Goal: Task Accomplishment & Management: Manage account settings

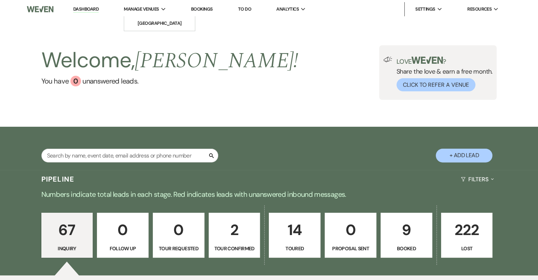
click at [148, 11] on span "Manage Venues" at bounding box center [141, 9] width 35 height 7
click at [170, 25] on li "[GEOGRAPHIC_DATA]" at bounding box center [160, 23] width 64 height 7
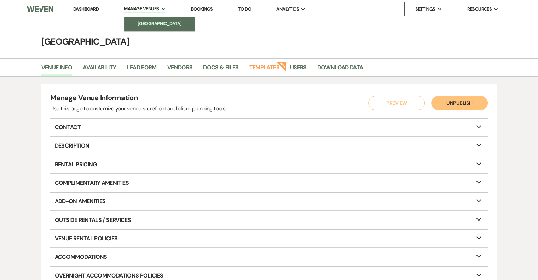
scroll to position [4, 0]
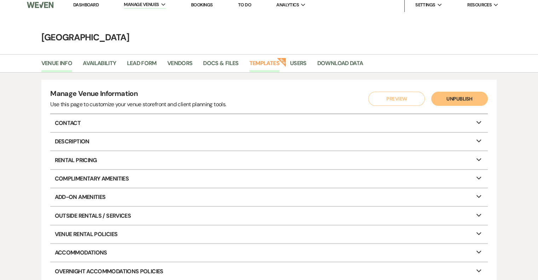
click at [266, 59] on link "Templates" at bounding box center [264, 65] width 30 height 13
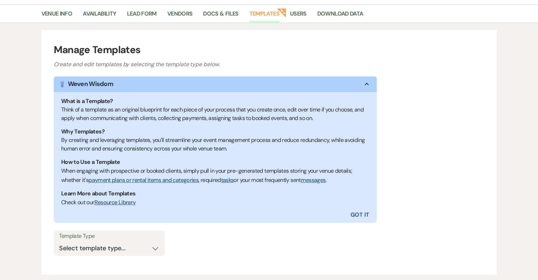
scroll to position [100, 0]
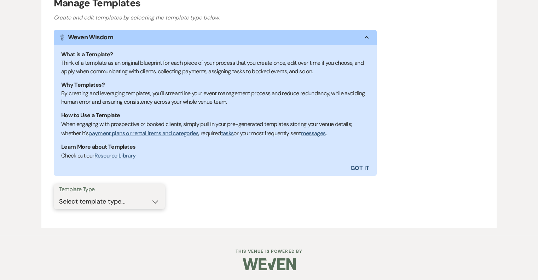
click at [140, 198] on select "Select template type... Task List Message Templates Payment Plan Inventory Item…" at bounding box center [109, 202] width 100 height 14
select select "Message Templates"
click at [59, 195] on select "Select template type... Task List Message Templates Payment Plan Inventory Item…" at bounding box center [109, 202] width 100 height 14
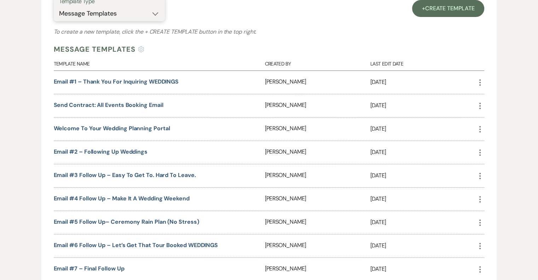
scroll to position [290, 0]
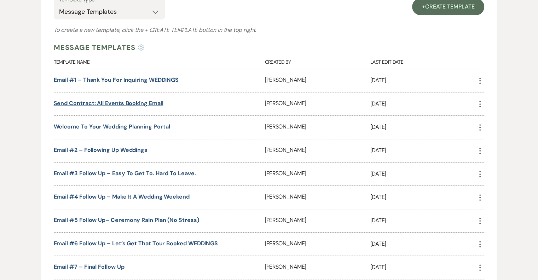
click at [134, 103] on link "Send Contract: All Events Booking Email" at bounding box center [109, 102] width 110 height 7
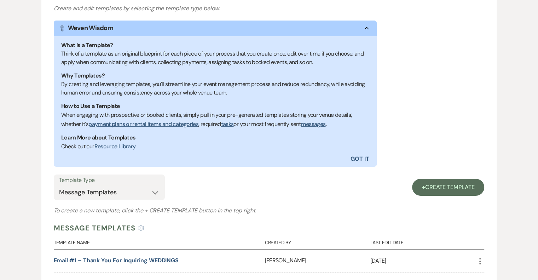
scroll to position [109, 0]
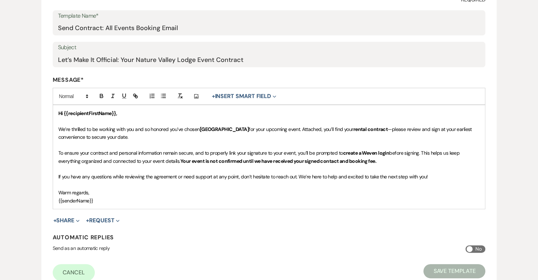
scroll to position [127, 0]
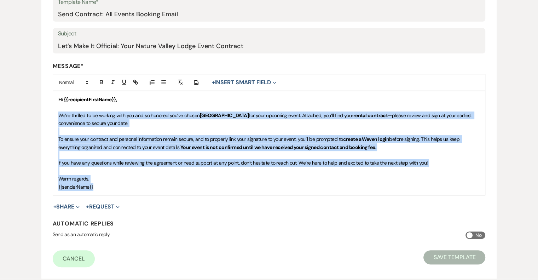
drag, startPoint x: 57, startPoint y: 114, endPoint x: 122, endPoint y: 189, distance: 99.6
click at [122, 189] on div "Hi {{recipientFirstName}}, We’re thrilled to be working with you and so honored…" at bounding box center [269, 143] width 432 height 104
drag, startPoint x: 56, startPoint y: 99, endPoint x: 491, endPoint y: 171, distance: 440.7
click at [491, 171] on form "Edit Message Template This template was created on [DATE] * Required Template N…" at bounding box center [269, 109] width 456 height 337
copy div "Hi {{recipientFirstName}}, We’re thrilled to be working with you and so honored…"
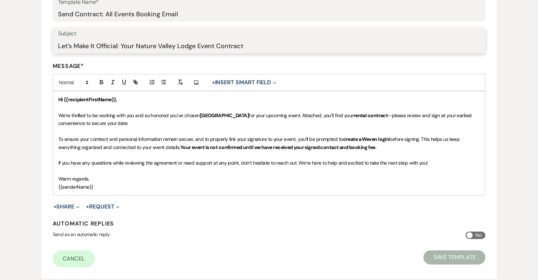
click at [120, 46] on input "Let’s Make It Official: Your Nature Valley Lodge Event Contract" at bounding box center [269, 46] width 422 height 14
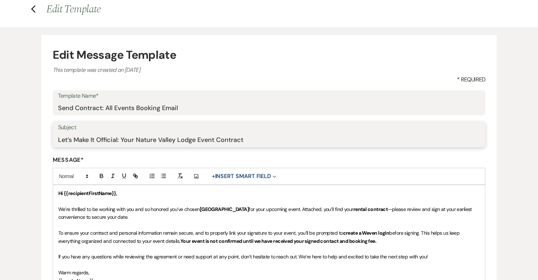
scroll to position [0, 0]
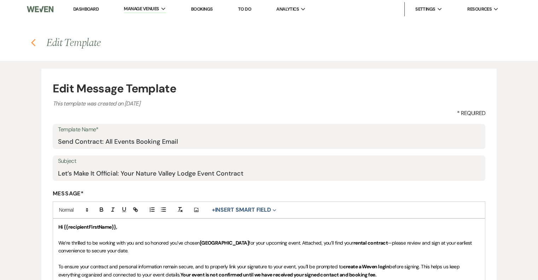
click at [33, 44] on use "button" at bounding box center [33, 43] width 5 height 8
